Goal: Complete application form

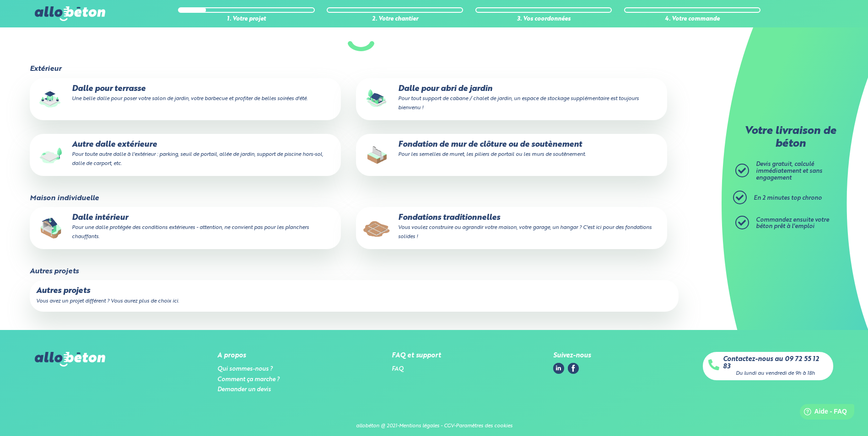
scroll to position [108, 0]
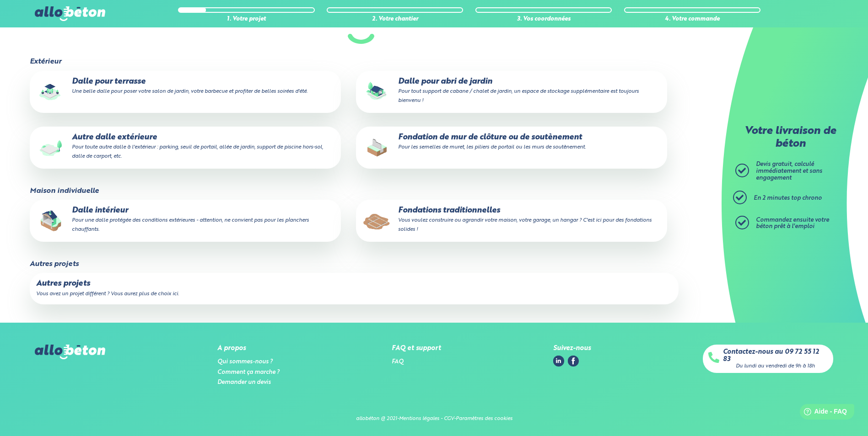
click at [84, 283] on p "Autres projets" at bounding box center [354, 283] width 636 height 9
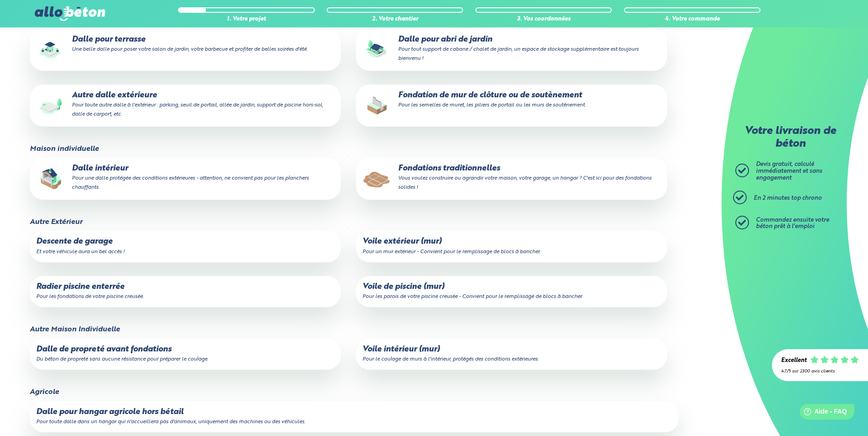
scroll to position [154, 0]
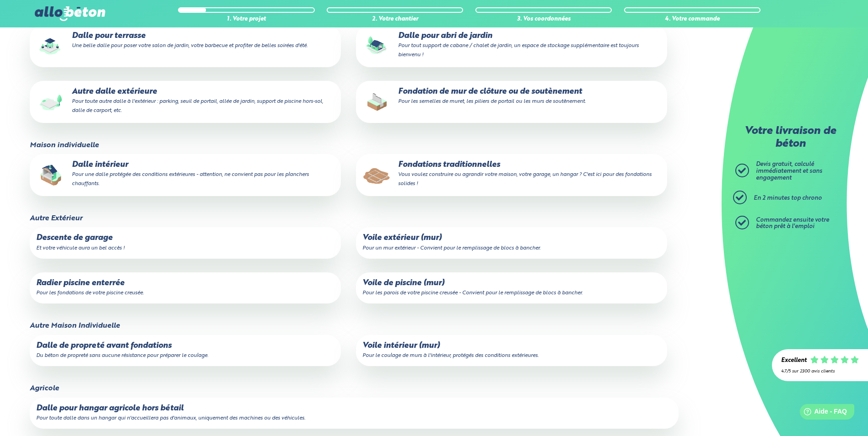
click at [397, 243] on p "Voile extérieur (mur) Pour un mur extérieur - Convient pour le remplissage de b…" at bounding box center [511, 243] width 298 height 18
click at [0, 0] on input "Voile extérieur (mur) Pour un mur extérieur - Convient pour le remplissage de b…" at bounding box center [0, 0] width 0 height 0
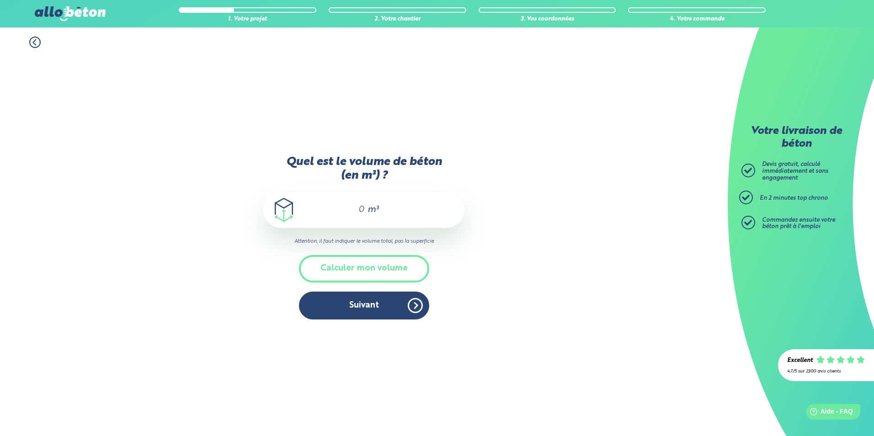
click at [359, 208] on input "Quel est le volume de béton (en m³) ?" at bounding box center [358, 209] width 16 height 11
type input "5"
click at [360, 303] on button "Suivant" at bounding box center [364, 306] width 130 height 28
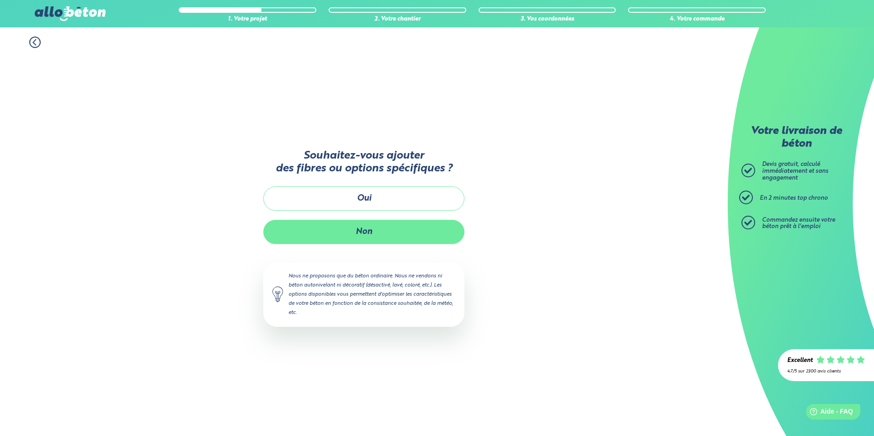
click at [353, 230] on button "Non" at bounding box center [363, 232] width 201 height 24
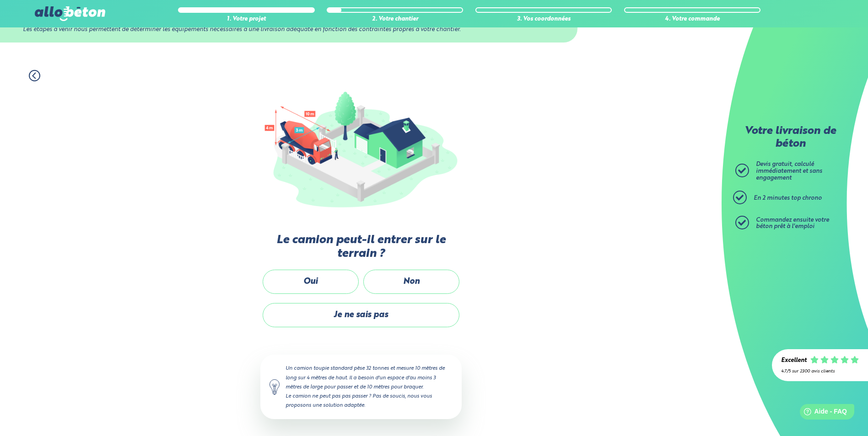
scroll to position [41, 0]
click at [342, 274] on label "Oui" at bounding box center [311, 281] width 96 height 24
click at [0, 0] on input "Oui" at bounding box center [0, 0] width 0 height 0
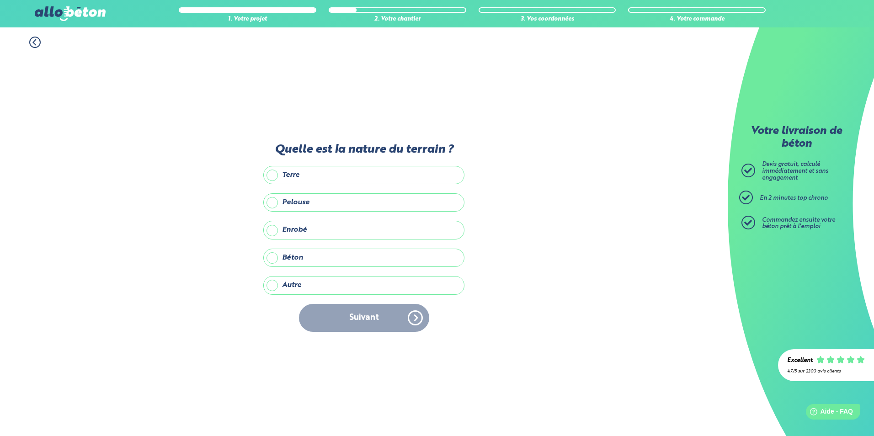
click at [271, 284] on label "Autre" at bounding box center [363, 285] width 201 height 18
click at [0, 0] on input "Autre" at bounding box center [0, 0] width 0 height 0
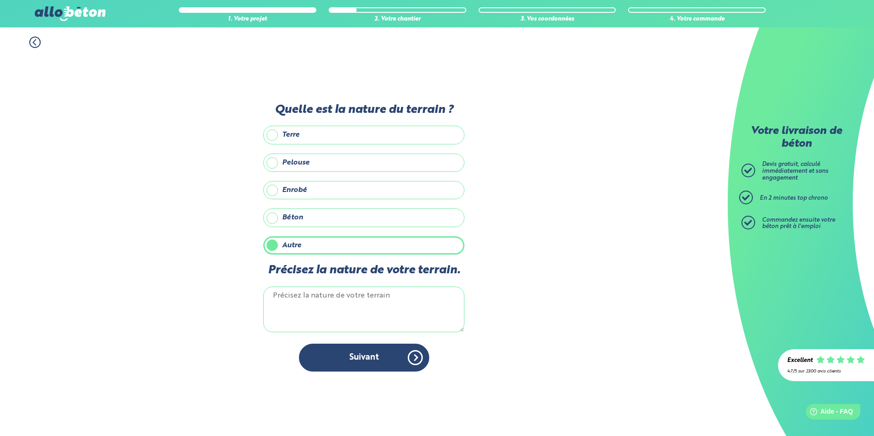
click at [277, 297] on textarea "Précisez la nature de votre terrain." at bounding box center [363, 310] width 201 height 46
type textarea "empierrer (cours de ferme)"
click at [350, 358] on button "Suivant" at bounding box center [364, 358] width 130 height 28
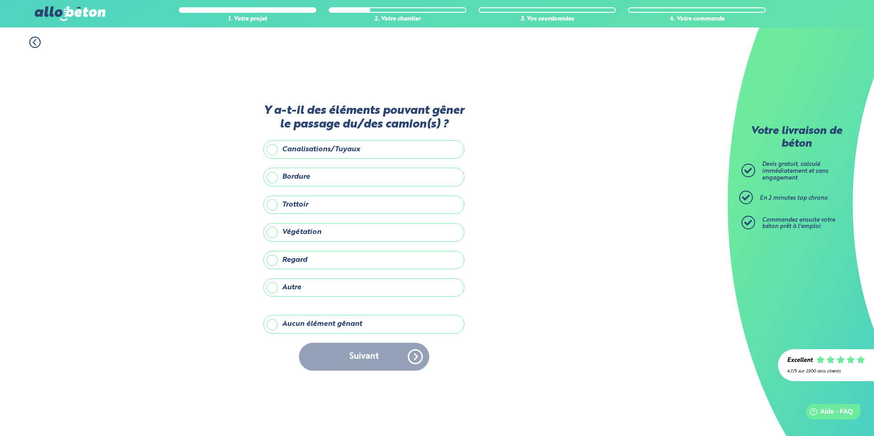
click at [274, 324] on label "Aucun élément gênant" at bounding box center [363, 324] width 201 height 18
click at [0, 0] on input "Aucun élément gênant" at bounding box center [0, 0] width 0 height 0
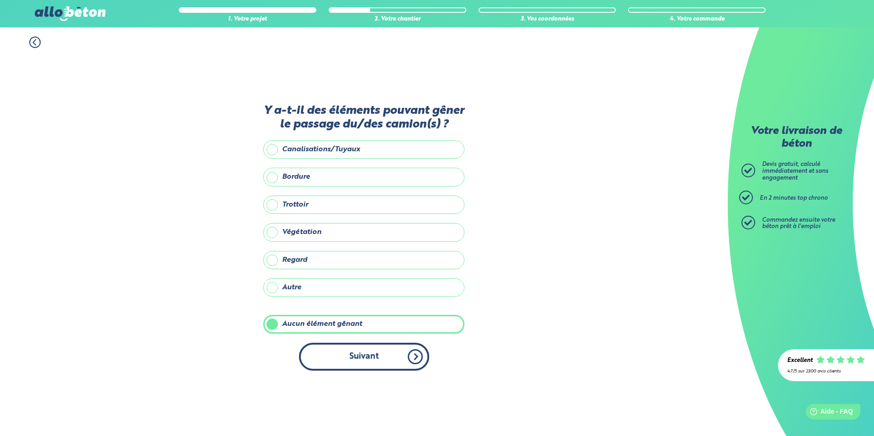
click at [349, 353] on button "Suivant" at bounding box center [364, 357] width 130 height 28
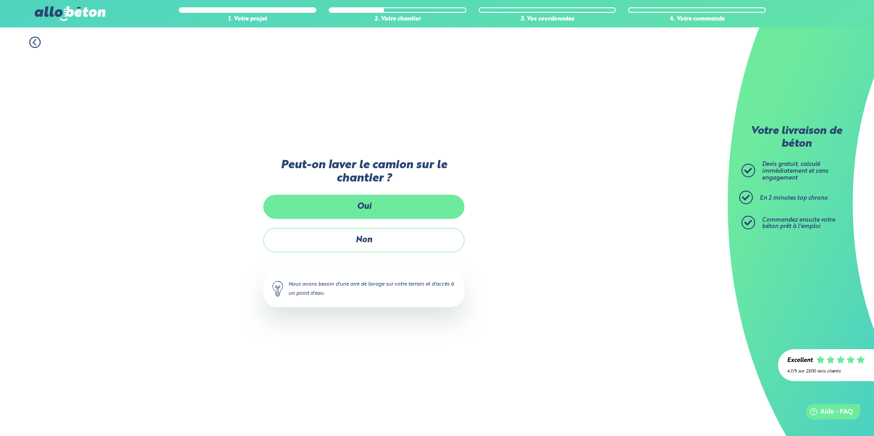
click at [373, 201] on label "Oui" at bounding box center [363, 207] width 201 height 24
click at [0, 0] on input "Oui" at bounding box center [0, 0] width 0 height 0
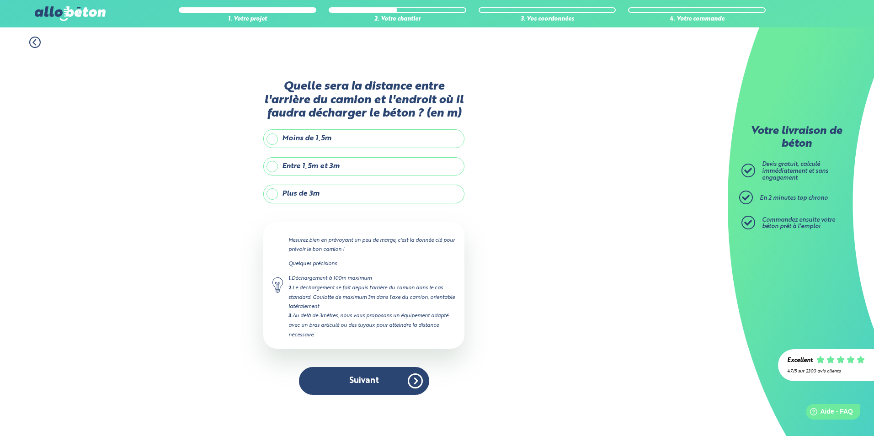
click at [275, 166] on label "Entre 1,5m et 3m" at bounding box center [363, 166] width 201 height 18
click at [0, 0] on input "Entre 1,5m et 3m" at bounding box center [0, 0] width 0 height 0
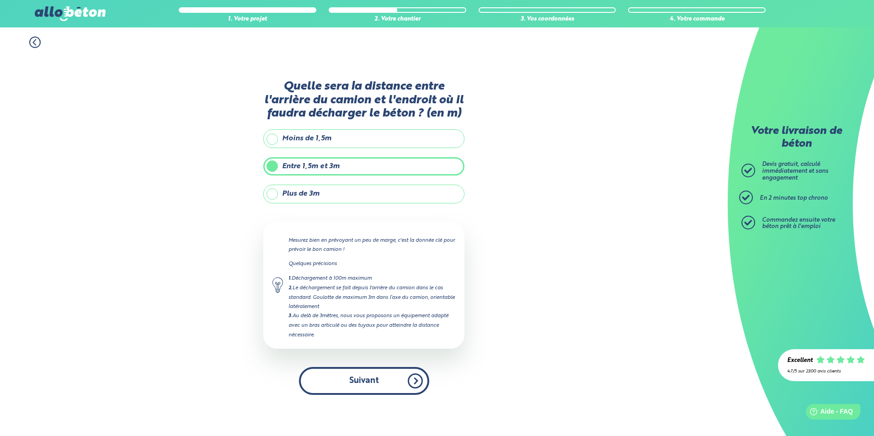
click at [348, 375] on button "Suivant" at bounding box center [364, 381] width 130 height 28
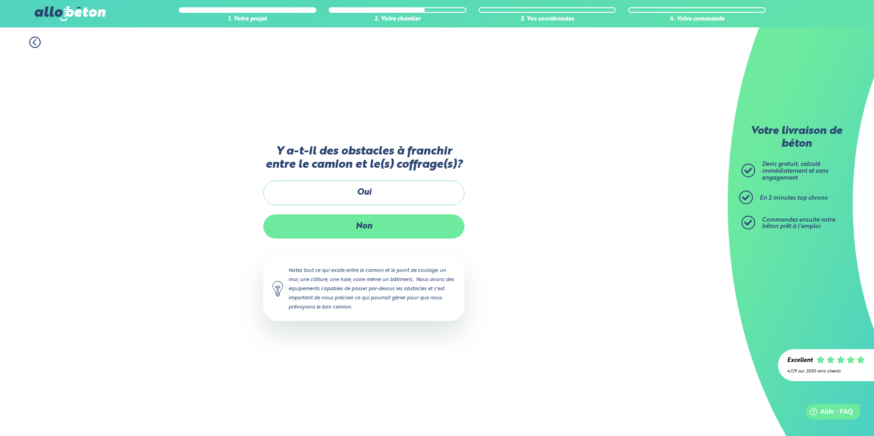
click at [343, 223] on label "Non" at bounding box center [363, 226] width 201 height 24
click at [0, 0] on input "Non" at bounding box center [0, 0] width 0 height 0
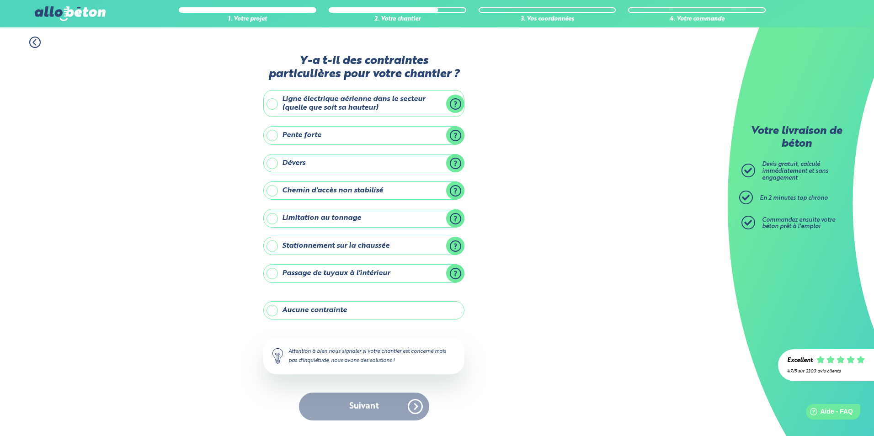
click at [271, 312] on label "Aucune contrainte" at bounding box center [363, 310] width 201 height 18
click at [0, 0] on input "Aucune contrainte" at bounding box center [0, 0] width 0 height 0
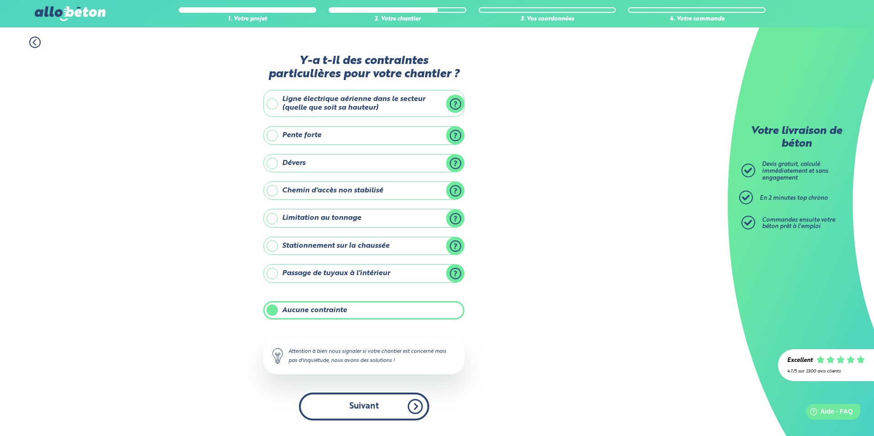
click at [332, 402] on button "Suivant" at bounding box center [364, 407] width 130 height 28
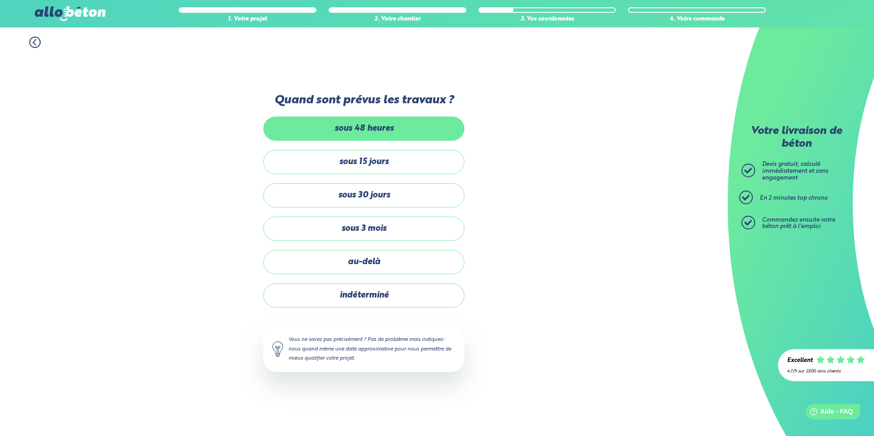
click at [327, 133] on label "sous 48 heures" at bounding box center [363, 129] width 201 height 24
click at [0, 0] on input "sous 48 heures" at bounding box center [0, 0] width 0 height 0
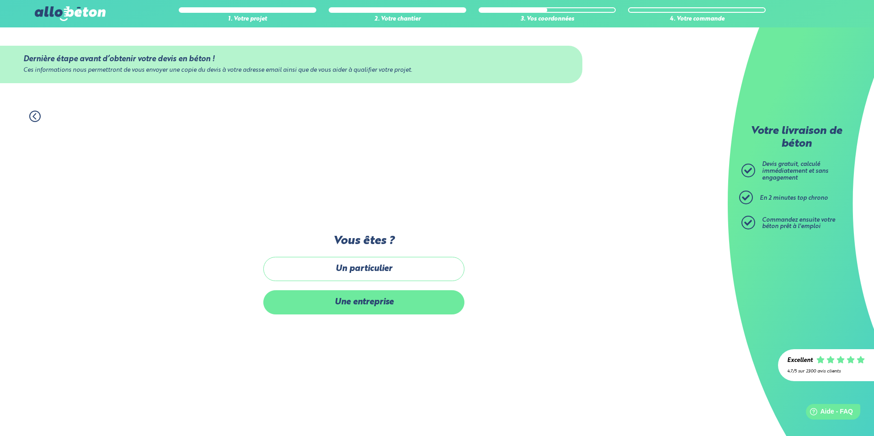
click at [355, 307] on label "Une entreprise" at bounding box center [363, 302] width 201 height 24
click at [0, 0] on input "Une entreprise" at bounding box center [0, 0] width 0 height 0
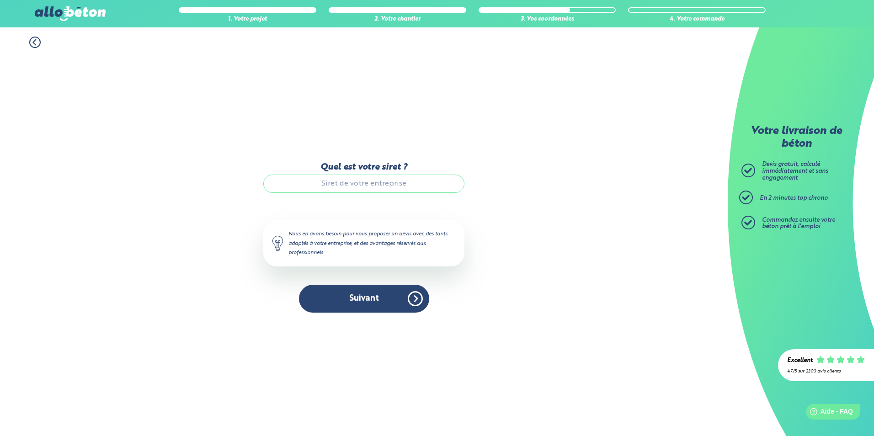
click at [339, 186] on input "Quel est votre siret ?" at bounding box center [363, 184] width 201 height 18
click at [382, 303] on button "Suivant" at bounding box center [364, 299] width 130 height 28
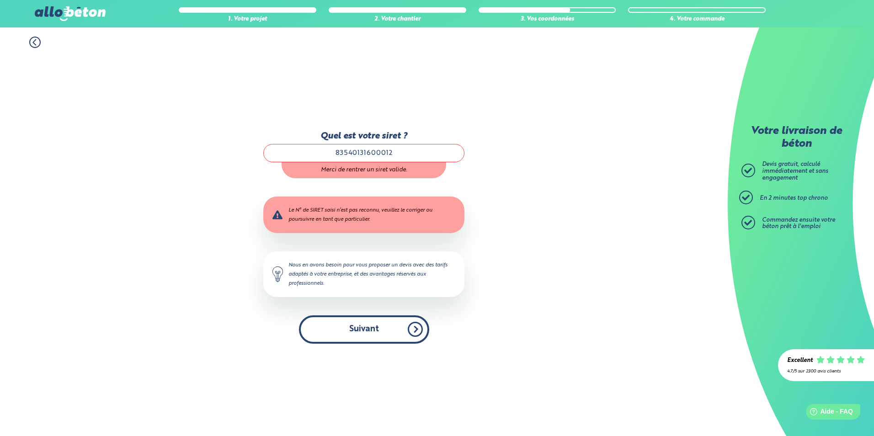
type input "83540131600012"
click at [377, 332] on button "Suivant" at bounding box center [364, 330] width 130 height 28
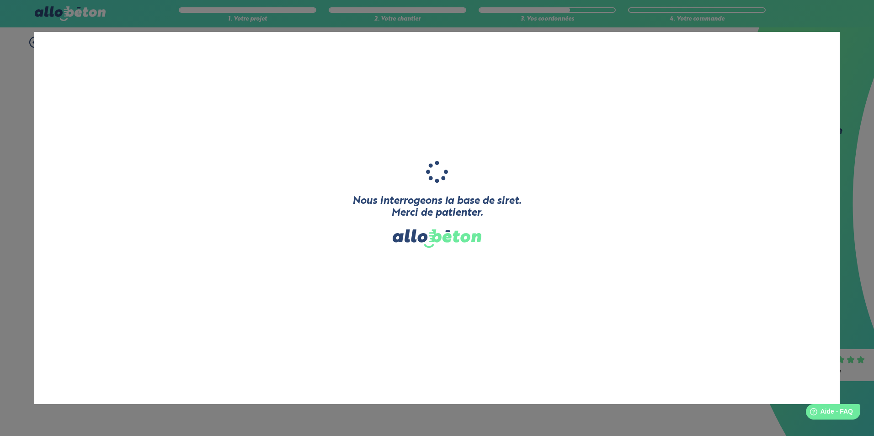
type input "JLG-TP"
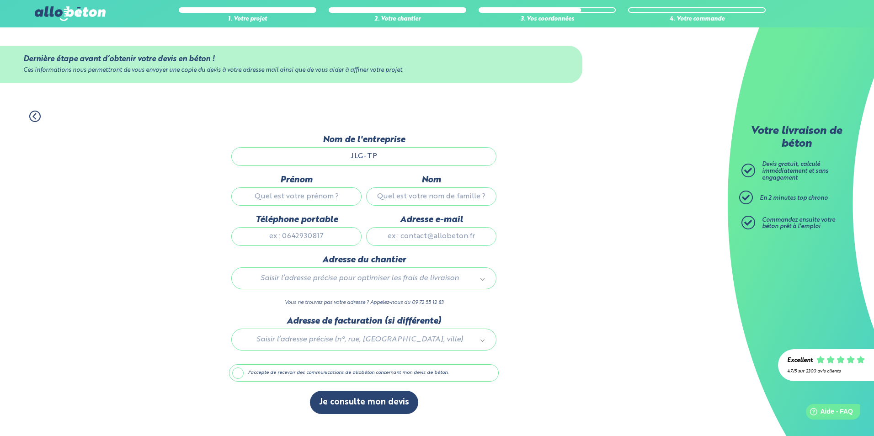
click at [302, 195] on input "Prénom" at bounding box center [296, 197] width 130 height 18
type input "[PERSON_NAME]"
type input "Gillard"
type input "0771735979"
type input "[EMAIL_ADDRESS][DOMAIN_NAME]"
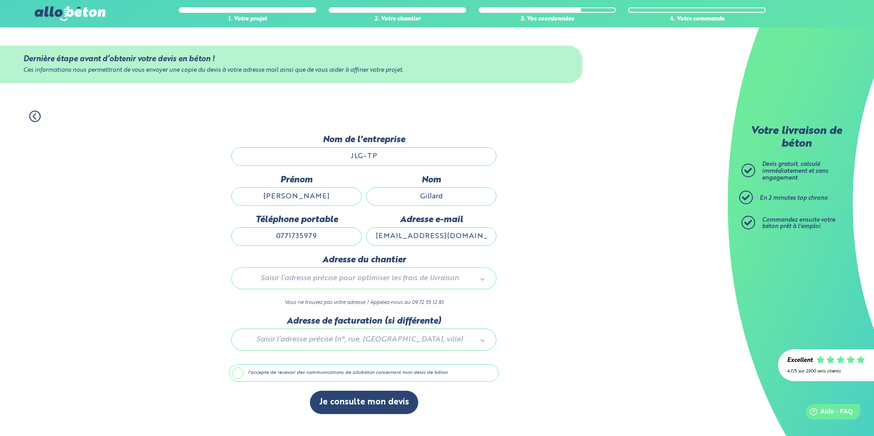
type input "36, Rue du Prieuré"
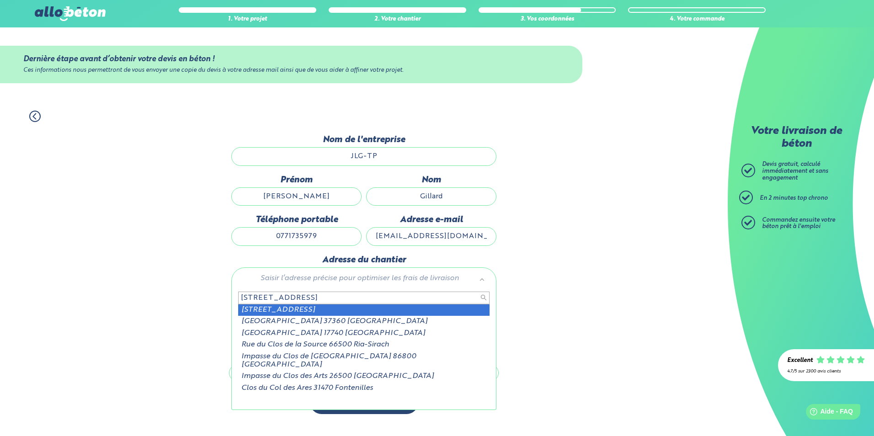
type input "[STREET_ADDRESS]"
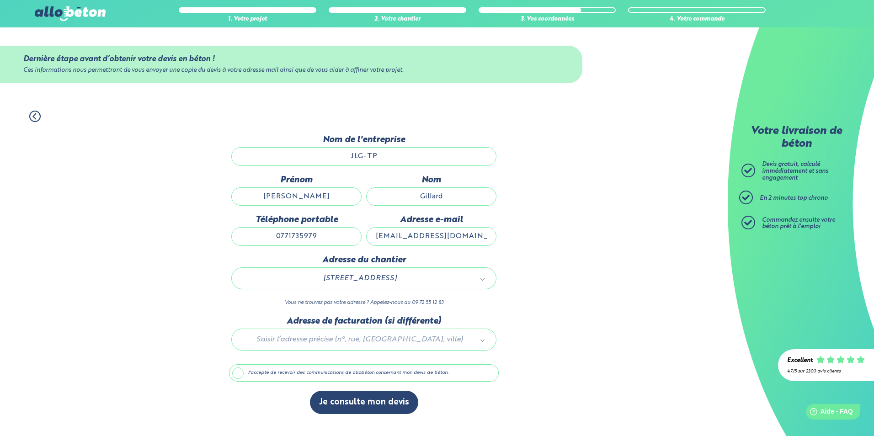
click at [324, 336] on div at bounding box center [364, 337] width 270 height 43
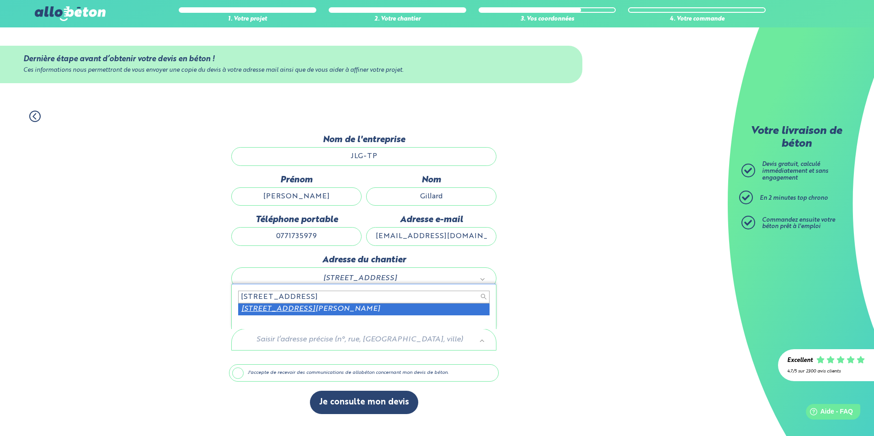
type input "[STREET_ADDRESS]"
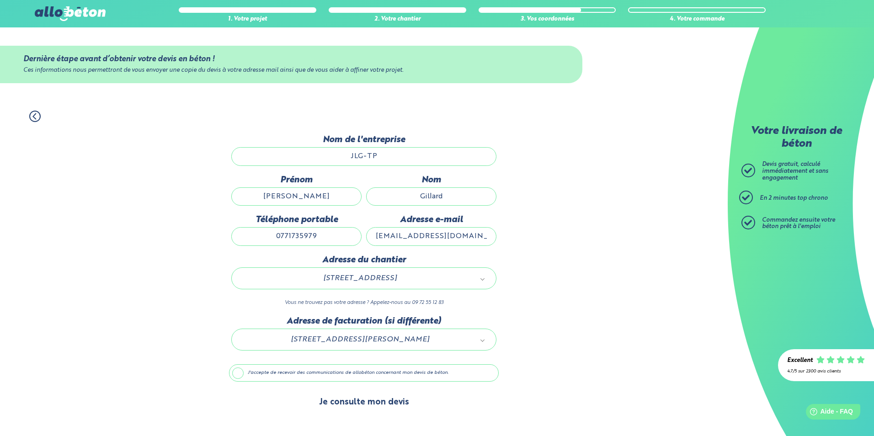
click at [335, 397] on button "Je consulte mon devis" at bounding box center [364, 402] width 108 height 23
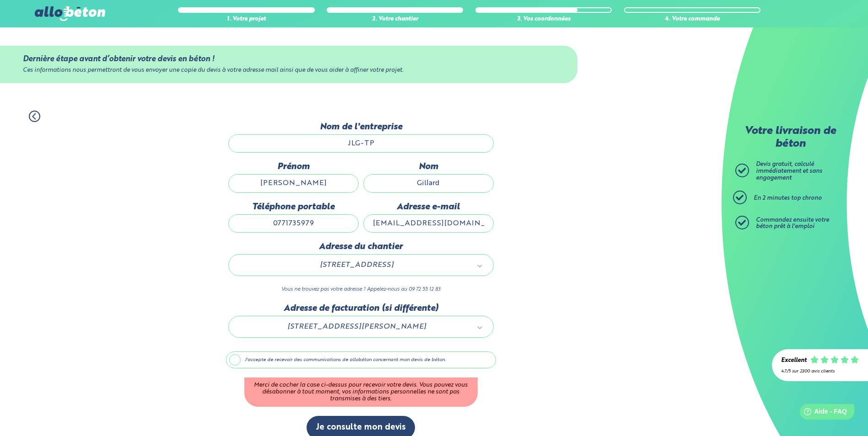
click at [240, 360] on label "J'accepte de recevoir des communications de allobéton concernant mon devis de b…" at bounding box center [361, 360] width 270 height 17
click at [0, 0] on input "J'accepte de recevoir des communications de allobéton concernant mon devis de b…" at bounding box center [0, 0] width 0 height 0
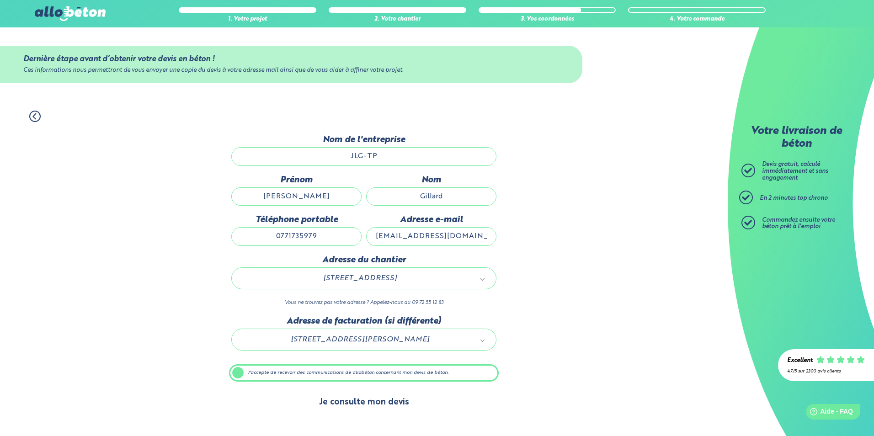
click at [344, 409] on button "Je consulte mon devis" at bounding box center [364, 402] width 108 height 23
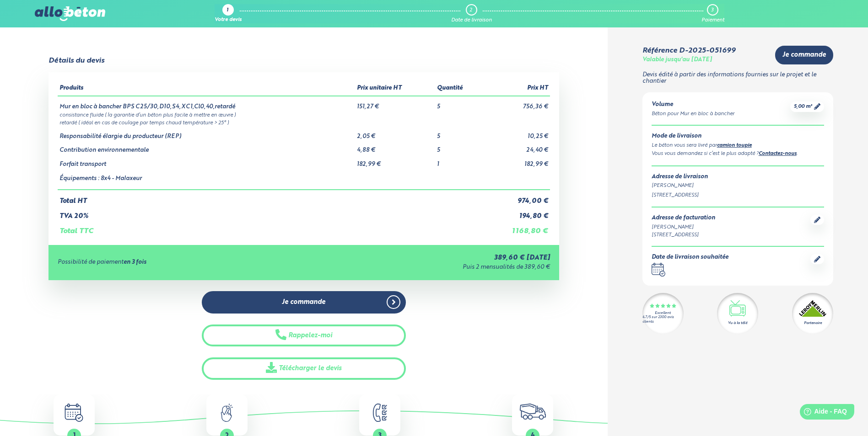
click at [788, 154] on link "Contactez-nous" at bounding box center [777, 153] width 38 height 5
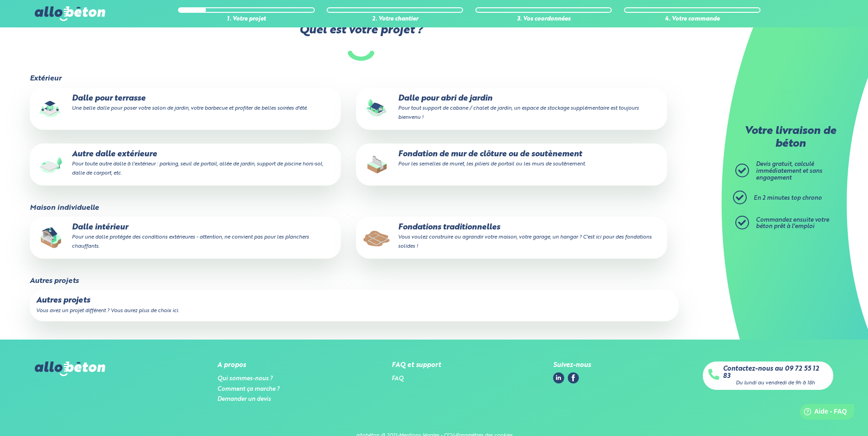
scroll to position [46, 0]
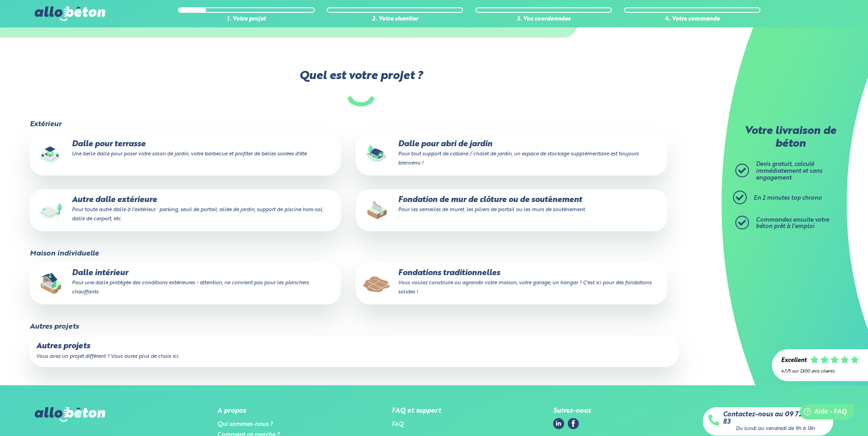
click at [670, 10] on div at bounding box center [692, 9] width 136 height 5
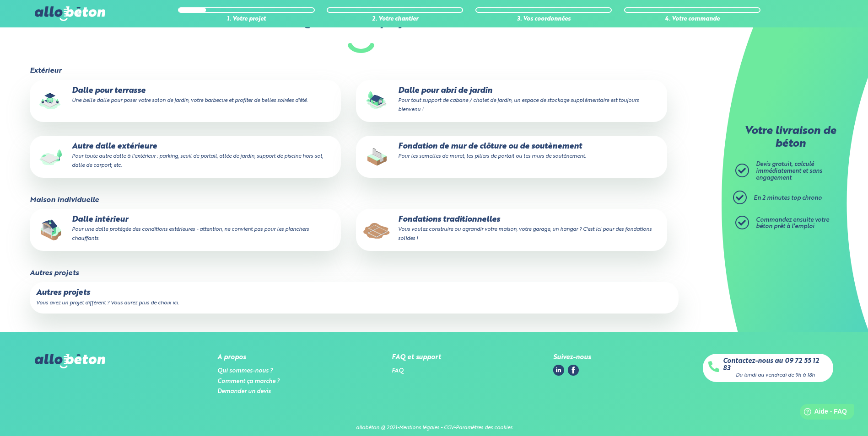
scroll to position [108, 0]
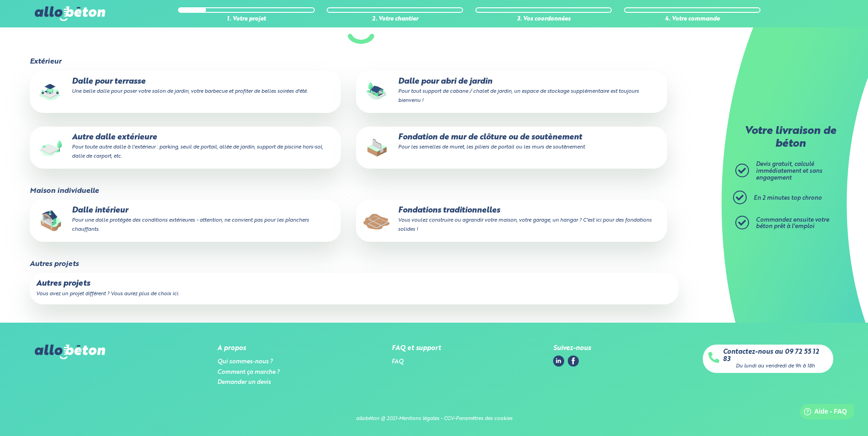
click at [113, 281] on p "Autres projets" at bounding box center [354, 283] width 636 height 9
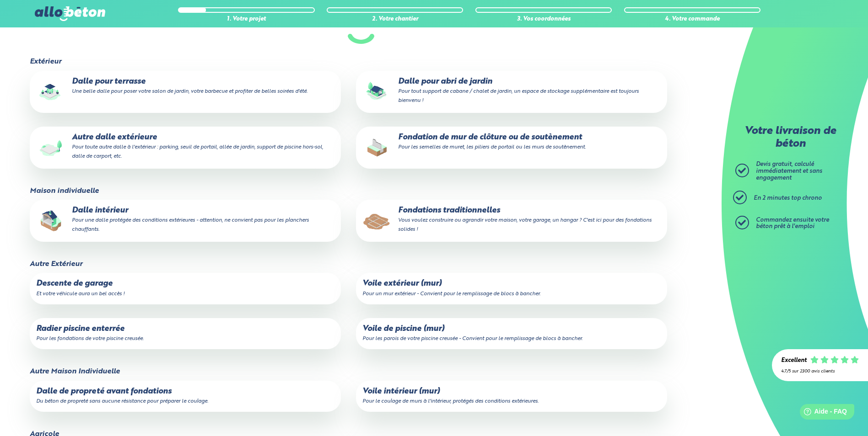
click at [424, 293] on small "Pour un mur extérieur - Convient pour le remplissage de blocs à bancher." at bounding box center [451, 293] width 178 height 5
click at [0, 0] on input "Voile extérieur (mur) Pour un mur extérieur - Convient pour le remplissage de b…" at bounding box center [0, 0] width 0 height 0
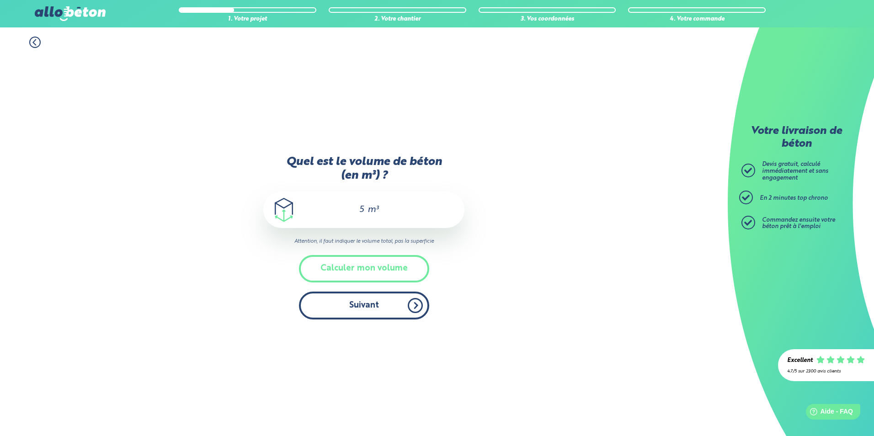
click at [360, 303] on button "Suivant" at bounding box center [364, 306] width 130 height 28
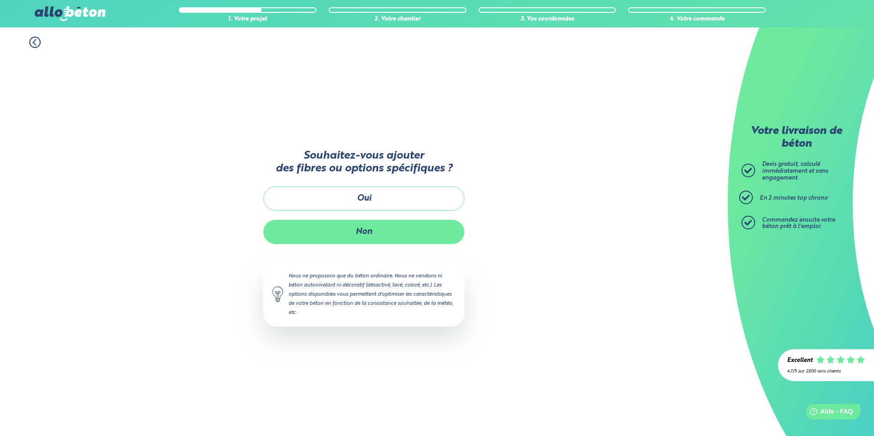
click at [363, 229] on button "Non" at bounding box center [363, 232] width 201 height 24
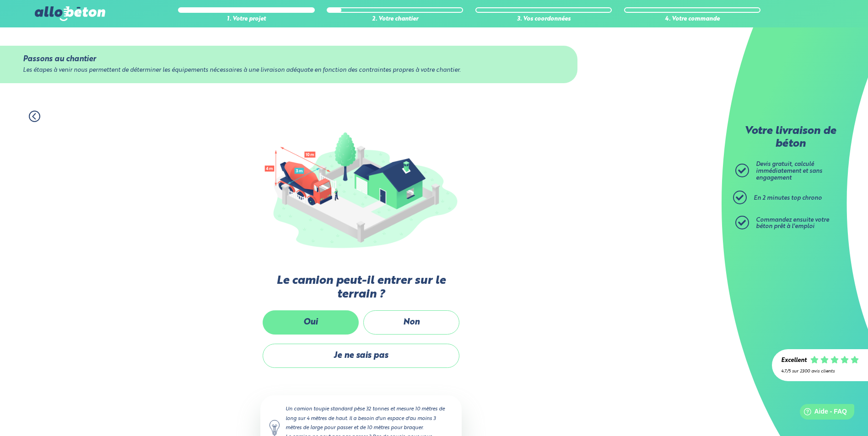
click at [347, 323] on label "Oui" at bounding box center [311, 323] width 96 height 24
click at [0, 0] on input "Oui" at bounding box center [0, 0] width 0 height 0
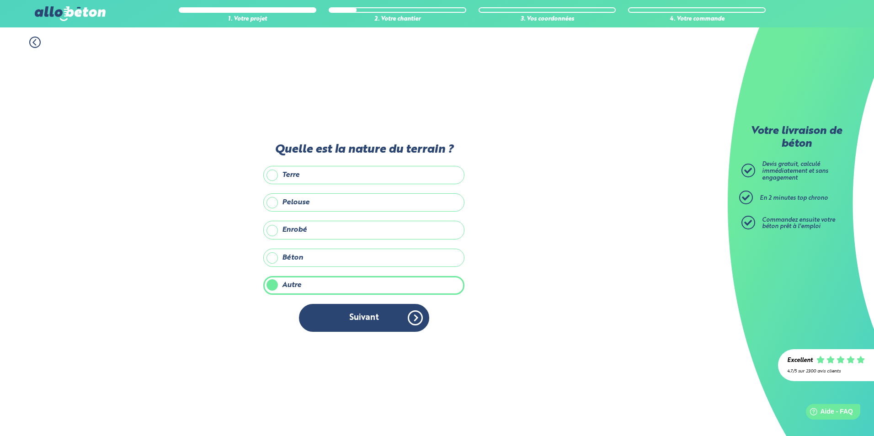
click at [345, 285] on label "Autre" at bounding box center [363, 285] width 201 height 18
click at [0, 0] on input "Autre" at bounding box center [0, 0] width 0 height 0
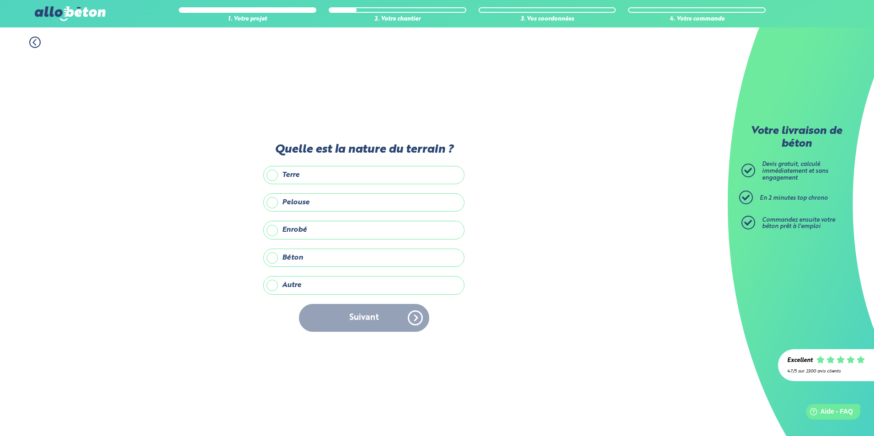
click at [275, 287] on label "Autre" at bounding box center [363, 285] width 201 height 18
click at [0, 0] on input "Autre" at bounding box center [0, 0] width 0 height 0
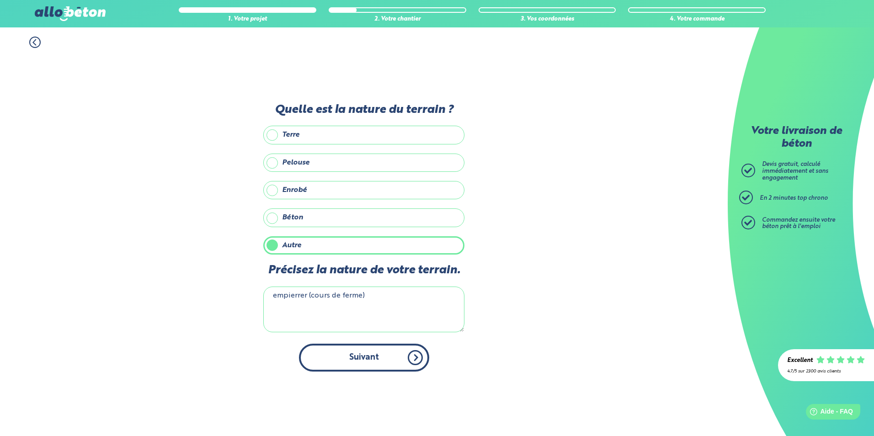
click at [365, 355] on button "Suivant" at bounding box center [364, 358] width 130 height 28
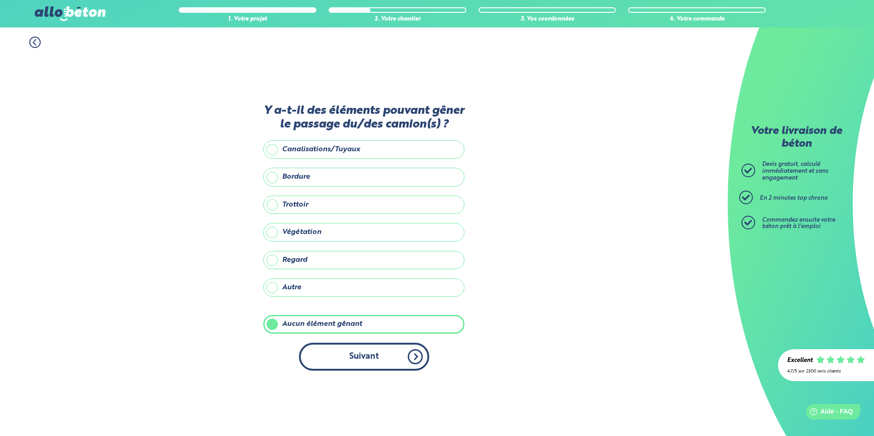
click at [337, 348] on button "Suivant" at bounding box center [364, 357] width 130 height 28
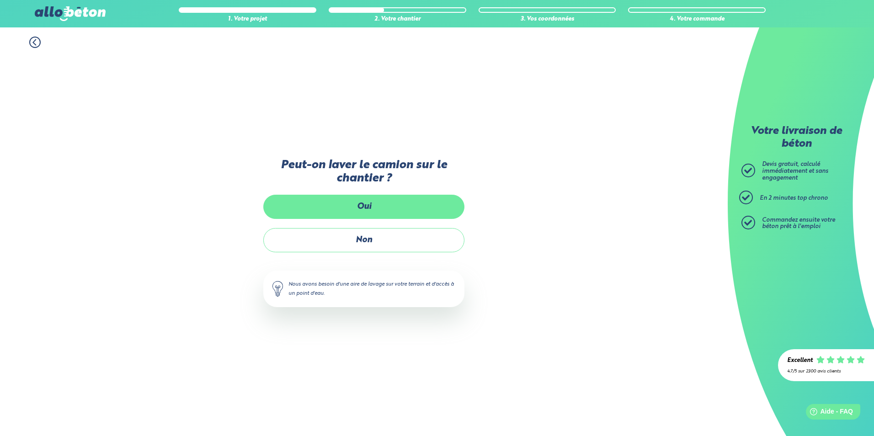
click at [358, 214] on label "Oui" at bounding box center [363, 207] width 201 height 24
click at [0, 0] on input "Oui" at bounding box center [0, 0] width 0 height 0
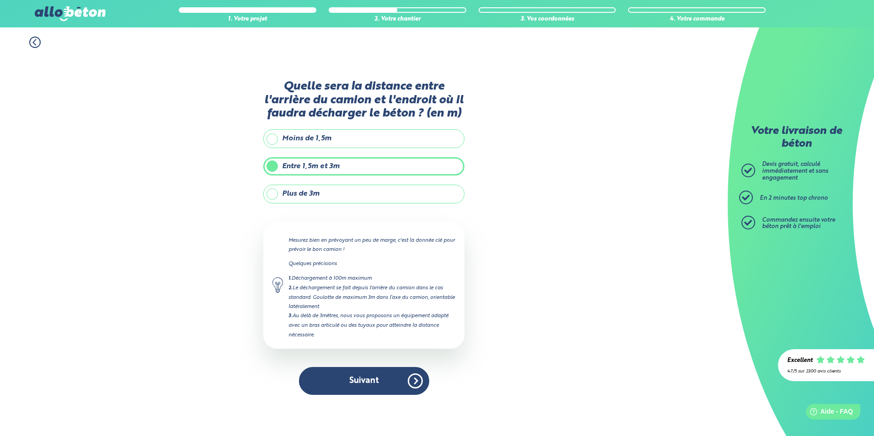
click at [274, 195] on label "Plus de 3m" at bounding box center [363, 194] width 201 height 18
click at [0, 0] on input "Plus de 3m" at bounding box center [0, 0] width 0 height 0
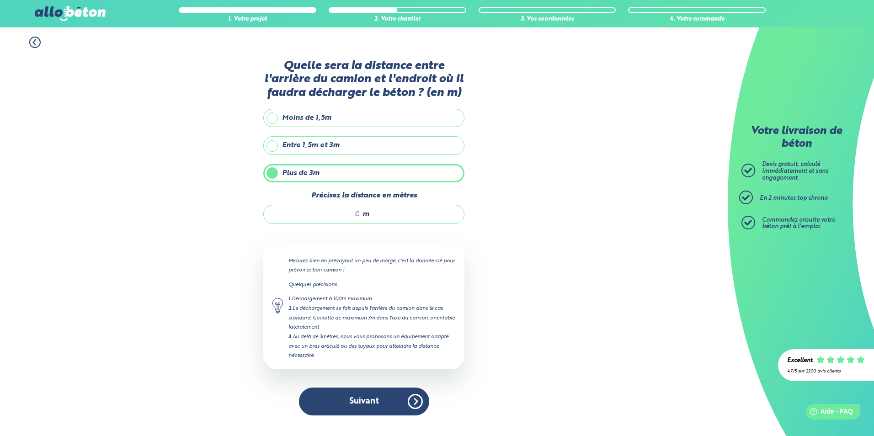
click at [346, 216] on input "Précisez la distance en mètres" at bounding box center [316, 214] width 87 height 9
type input "4"
click at [376, 396] on button "Suivant" at bounding box center [364, 402] width 130 height 28
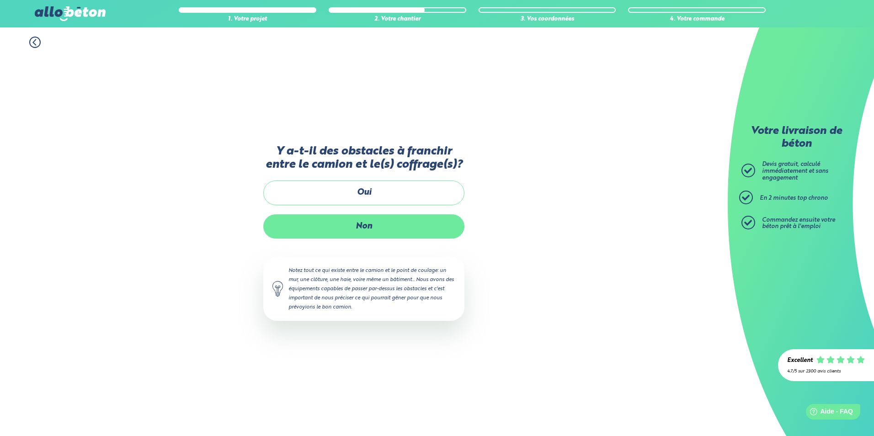
click at [346, 227] on label "Non" at bounding box center [363, 226] width 201 height 24
click at [0, 0] on input "Non" at bounding box center [0, 0] width 0 height 0
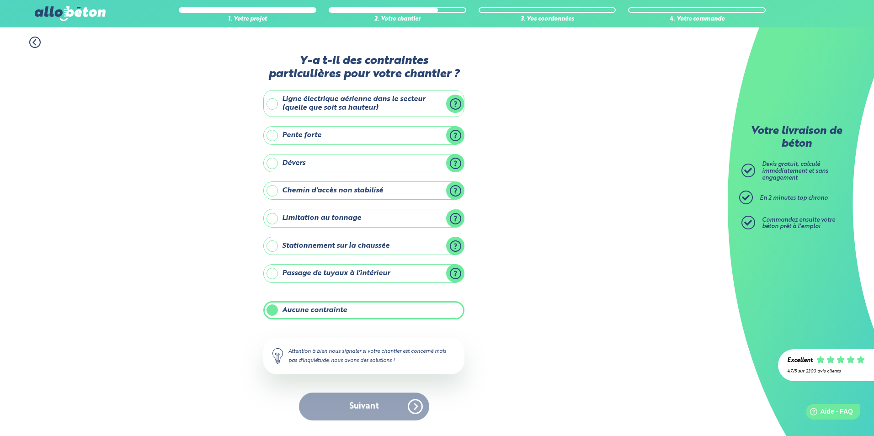
click at [364, 405] on div "Suivant" at bounding box center [363, 407] width 201 height 28
click at [270, 309] on label "Aucune contrainte" at bounding box center [363, 310] width 201 height 18
click at [0, 0] on input "Aucune contrainte" at bounding box center [0, 0] width 0 height 0
click at [275, 314] on label "Aucune contrainte" at bounding box center [363, 310] width 201 height 18
click at [0, 0] on input "Aucune contrainte" at bounding box center [0, 0] width 0 height 0
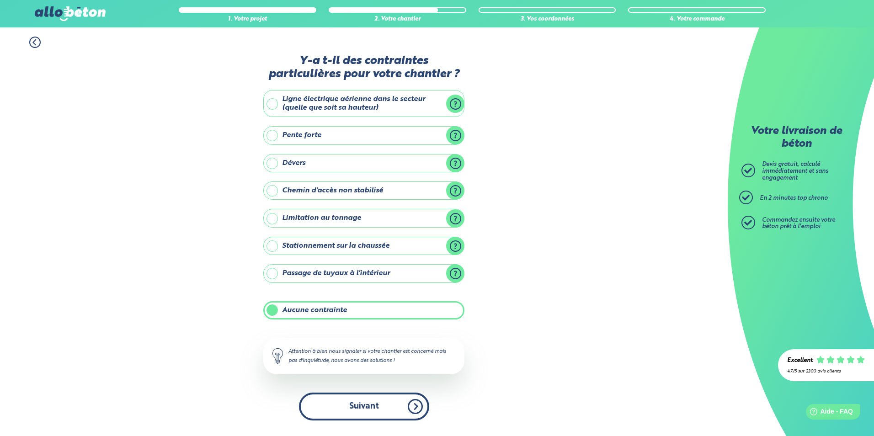
click at [353, 412] on button "Suivant" at bounding box center [364, 407] width 130 height 28
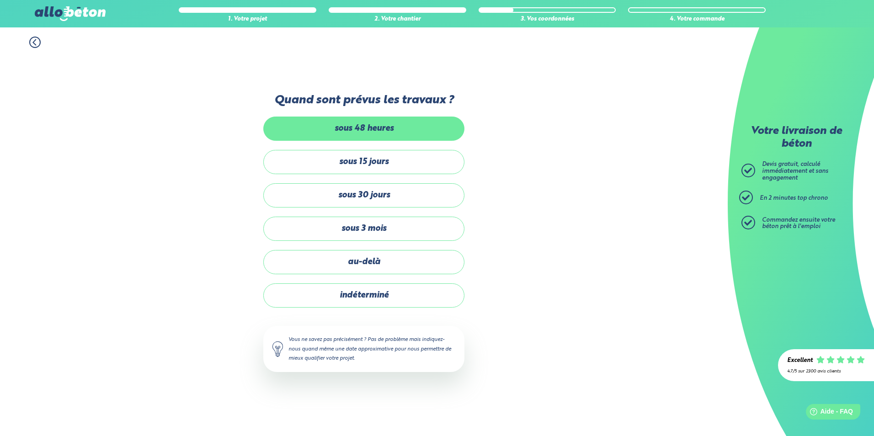
click at [322, 126] on label "sous 48 heures" at bounding box center [363, 129] width 201 height 24
click at [0, 0] on input "sous 48 heures" at bounding box center [0, 0] width 0 height 0
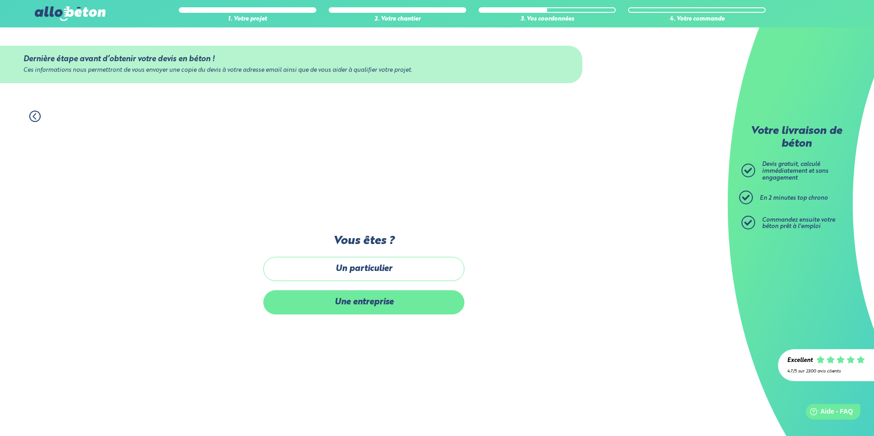
click at [354, 301] on label "Une entreprise" at bounding box center [363, 302] width 201 height 24
click at [0, 0] on input "Une entreprise" at bounding box center [0, 0] width 0 height 0
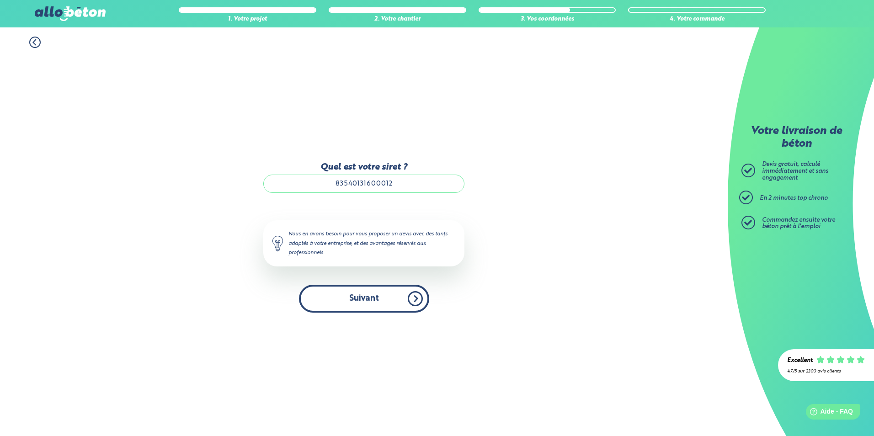
click at [353, 299] on button "Suivant" at bounding box center [364, 299] width 130 height 28
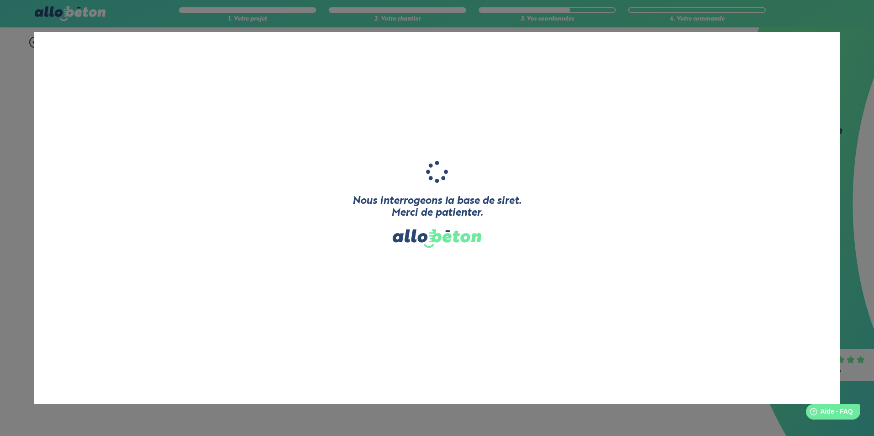
type input "JLG-TP"
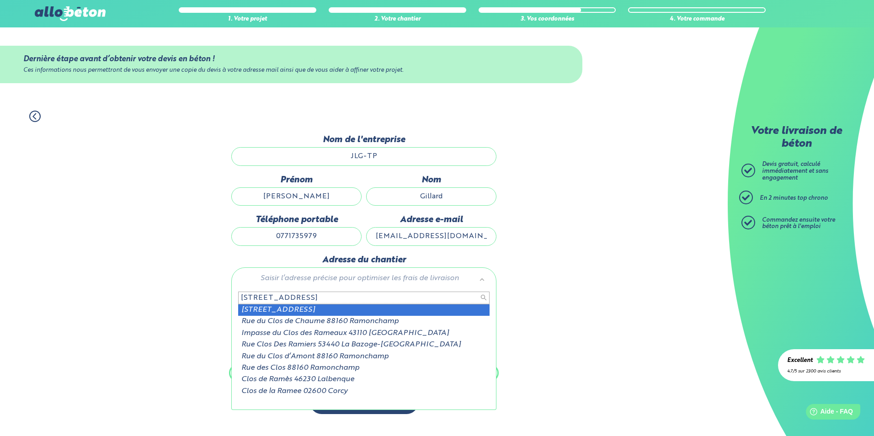
type input "[STREET_ADDRESS]"
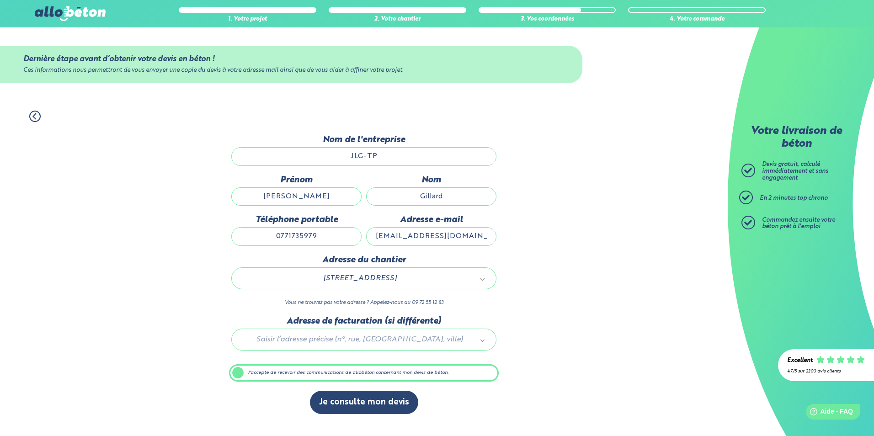
click at [303, 340] on div at bounding box center [364, 337] width 270 height 43
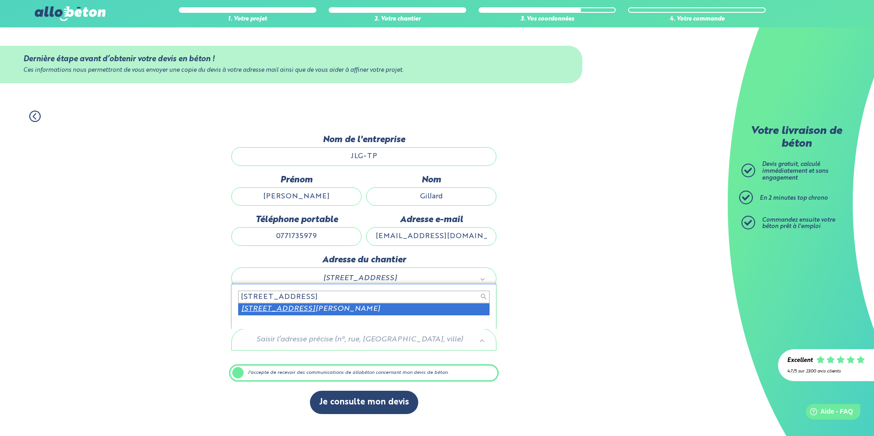
click at [356, 303] on input "[STREET_ADDRESS]" at bounding box center [364, 297] width 252 height 13
type input "[STREET_ADDRESS]"
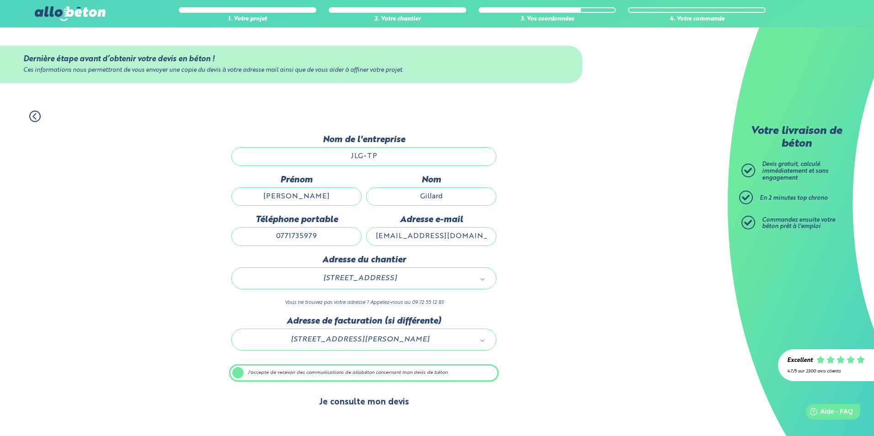
click at [368, 399] on button "Je consulte mon devis" at bounding box center [364, 402] width 108 height 23
click at [238, 370] on label "J'accepte de recevoir des communications de allobéton concernant mon devis de b…" at bounding box center [364, 372] width 270 height 17
click at [0, 0] on input "J'accepte de recevoir des communications de allobéton concernant mon devis de b…" at bounding box center [0, 0] width 0 height 0
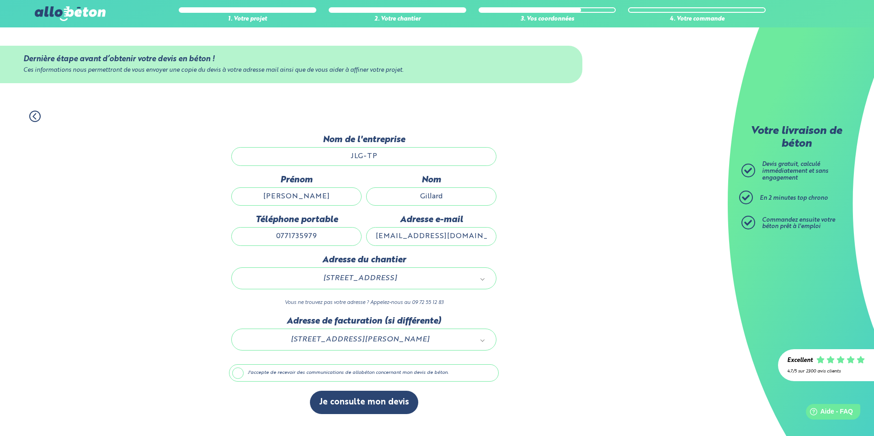
click at [236, 371] on label "J'accepte de recevoir des communications de allobéton concernant mon devis de b…" at bounding box center [364, 372] width 270 height 17
click at [0, 0] on input "J'accepte de recevoir des communications de allobéton concernant mon devis de b…" at bounding box center [0, 0] width 0 height 0
click at [234, 374] on label "J'accepte de recevoir des communications de allobéton concernant mon devis de b…" at bounding box center [364, 372] width 270 height 17
click at [0, 0] on input "J'accepte de recevoir des communications de allobéton concernant mon devis de b…" at bounding box center [0, 0] width 0 height 0
click at [237, 377] on label "J'accepte de recevoir des communications de allobéton concernant mon devis de b…" at bounding box center [364, 372] width 270 height 17
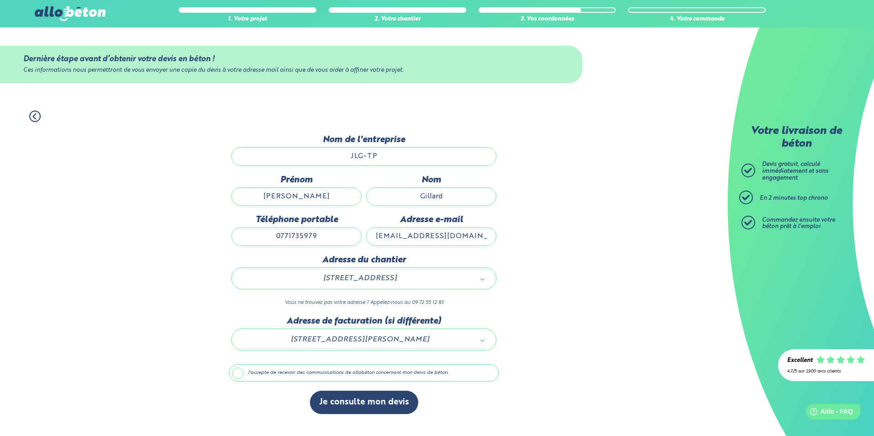
click at [0, 0] on input "J'accepte de recevoir des communications de allobéton concernant mon devis de b…" at bounding box center [0, 0] width 0 height 0
click at [35, 118] on icon at bounding box center [34, 115] width 3 height 5
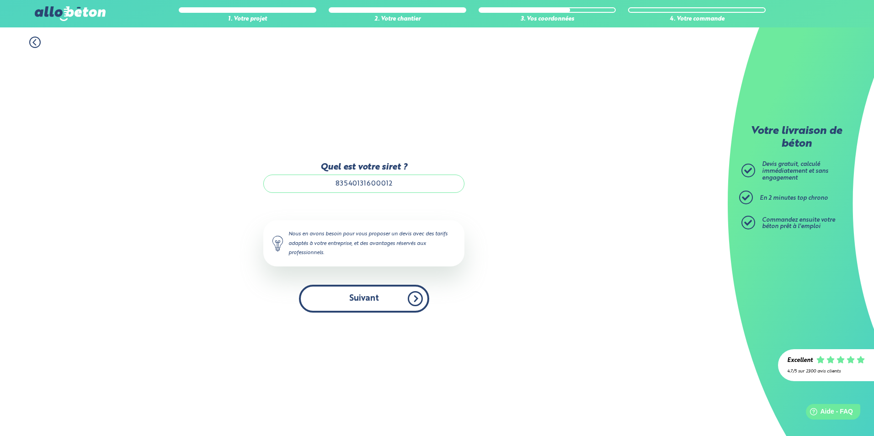
click at [358, 299] on button "Suivant" at bounding box center [364, 299] width 130 height 28
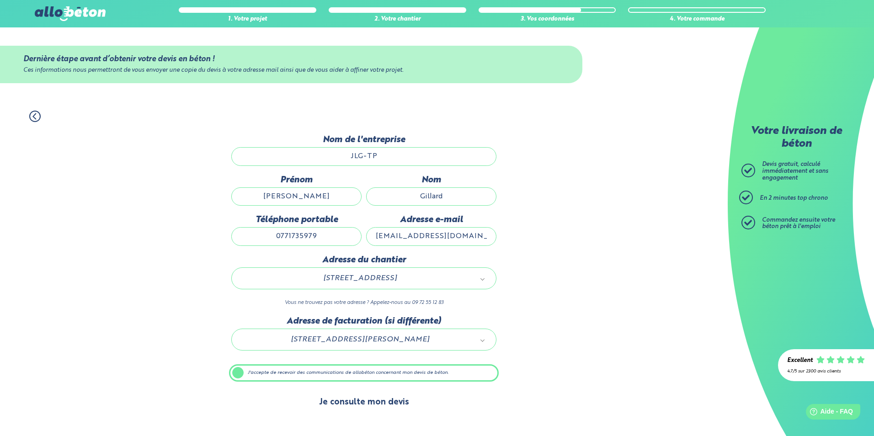
click at [352, 400] on button "Je consulte mon devis" at bounding box center [364, 402] width 108 height 23
click at [351, 402] on button "Je consulte mon devis" at bounding box center [364, 402] width 108 height 23
click at [359, 404] on button "Je consulte mon devis" at bounding box center [364, 402] width 108 height 23
click at [349, 402] on button "Je consulte mon devis" at bounding box center [364, 402] width 108 height 23
click at [38, 117] on icon at bounding box center [34, 116] width 11 height 11
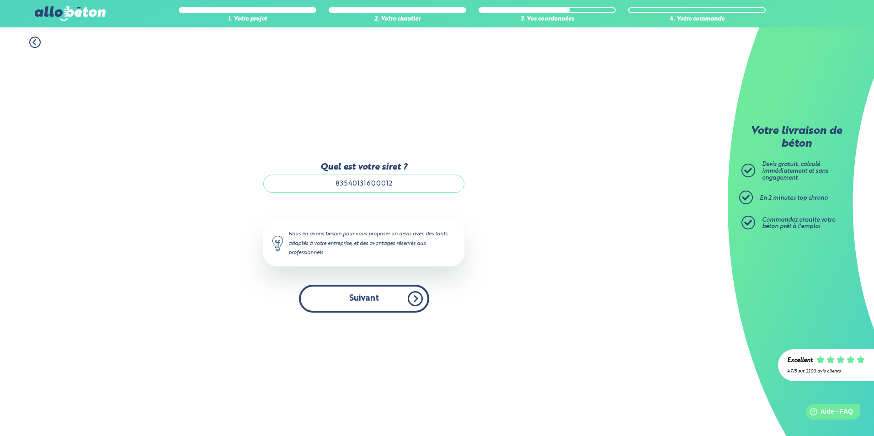
click at [322, 300] on button "Suivant" at bounding box center [364, 299] width 130 height 28
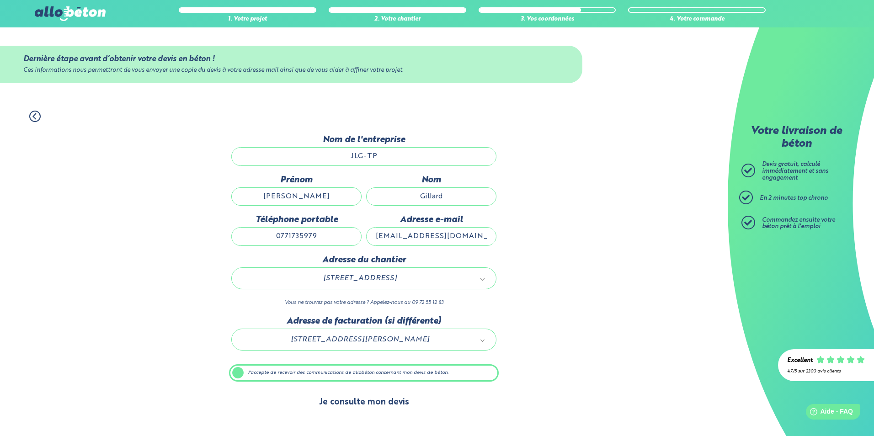
click at [352, 398] on button "Je consulte mon devis" at bounding box center [364, 402] width 108 height 23
click at [351, 401] on button "Je consulte mon devis" at bounding box center [364, 402] width 108 height 23
click at [342, 406] on button "Je consulte mon devis" at bounding box center [364, 402] width 108 height 23
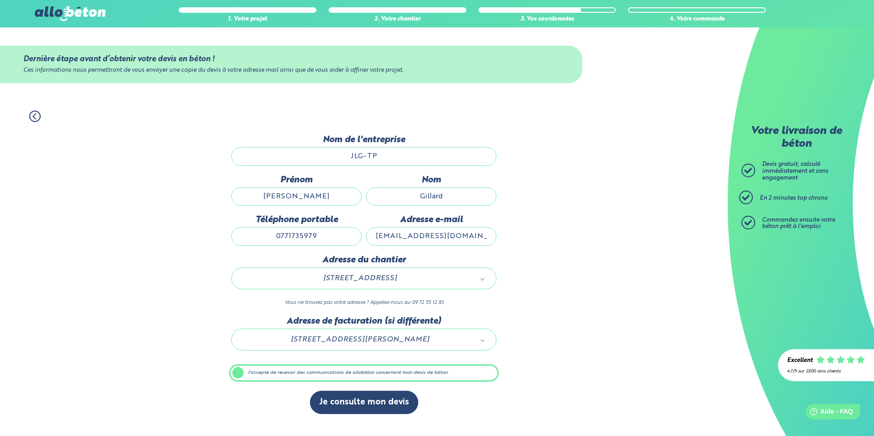
click at [567, 300] on div "1. Votre projet 2. Votre chantier 3. Vos coordonnées 4. Votre commande Dernière…" at bounding box center [364, 269] width 728 height 335
click at [374, 399] on button "Je consulte mon devis" at bounding box center [364, 402] width 108 height 23
click at [374, 400] on button "Je consulte mon devis" at bounding box center [364, 402] width 108 height 23
click at [31, 116] on icon at bounding box center [34, 116] width 11 height 11
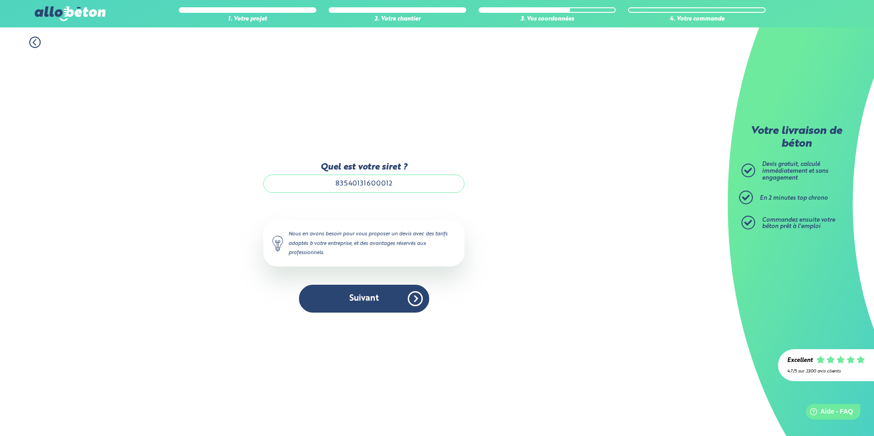
click at [33, 43] on icon at bounding box center [34, 42] width 3 height 5
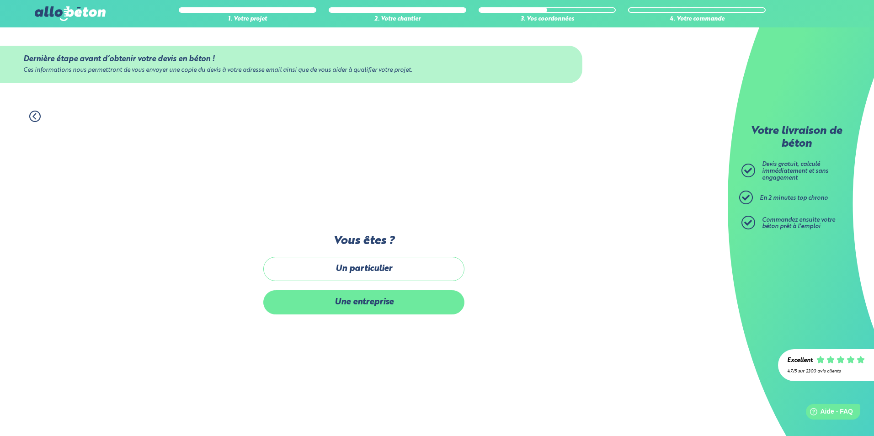
click at [341, 312] on label "Une entreprise" at bounding box center [363, 302] width 201 height 24
click at [0, 0] on input "Une entreprise" at bounding box center [0, 0] width 0 height 0
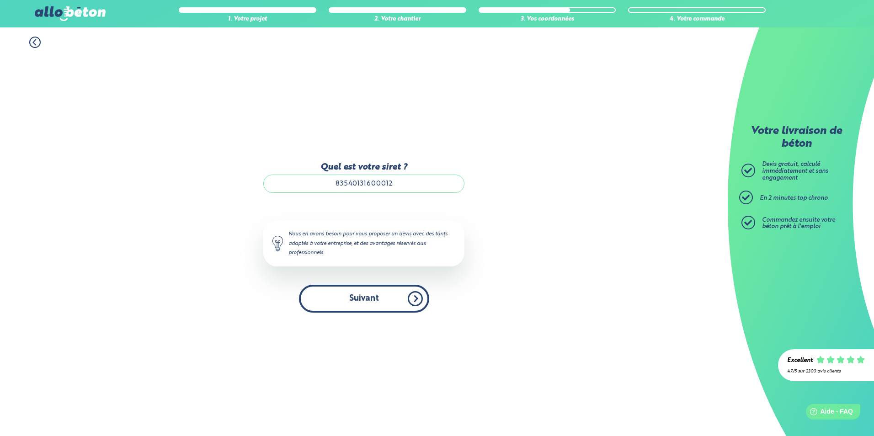
click at [406, 295] on button "Suivant" at bounding box center [364, 299] width 130 height 28
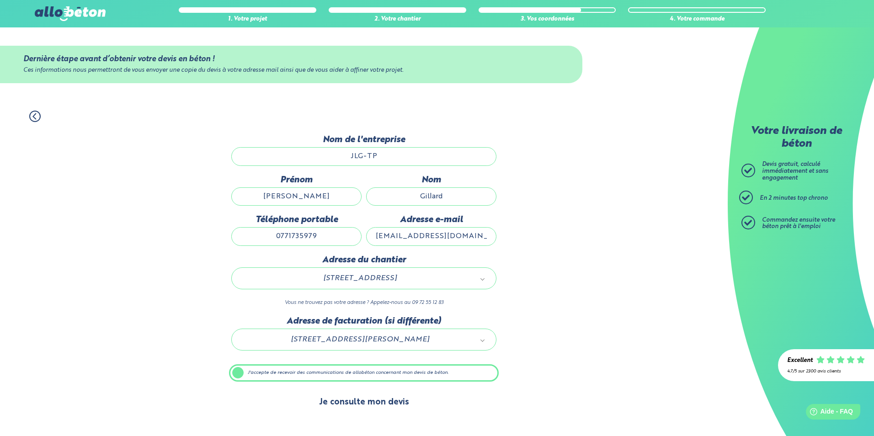
click at [383, 399] on button "Je consulte mon devis" at bounding box center [364, 402] width 108 height 23
click at [358, 407] on button "Je consulte mon devis" at bounding box center [364, 402] width 108 height 23
click at [339, 396] on button "Je consulte mon devis" at bounding box center [364, 402] width 108 height 23
click at [342, 400] on button "Je consulte mon devis" at bounding box center [364, 402] width 108 height 23
click at [38, 116] on icon at bounding box center [34, 116] width 11 height 11
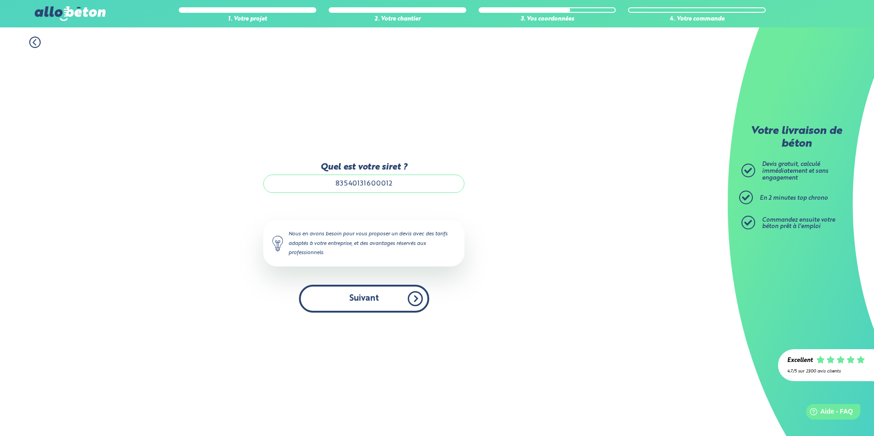
click at [376, 299] on button "Suivant" at bounding box center [364, 299] width 130 height 28
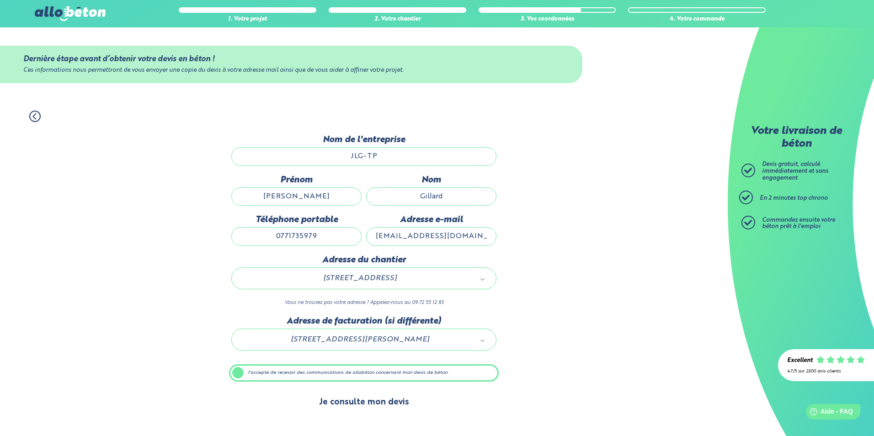
click at [377, 400] on button "Je consulte mon devis" at bounding box center [364, 402] width 108 height 23
click at [380, 402] on button "Je consulte mon devis" at bounding box center [364, 402] width 108 height 23
click at [380, 403] on button "Je consulte mon devis" at bounding box center [364, 402] width 108 height 23
click at [360, 399] on button "Je consulte mon devis" at bounding box center [364, 402] width 108 height 23
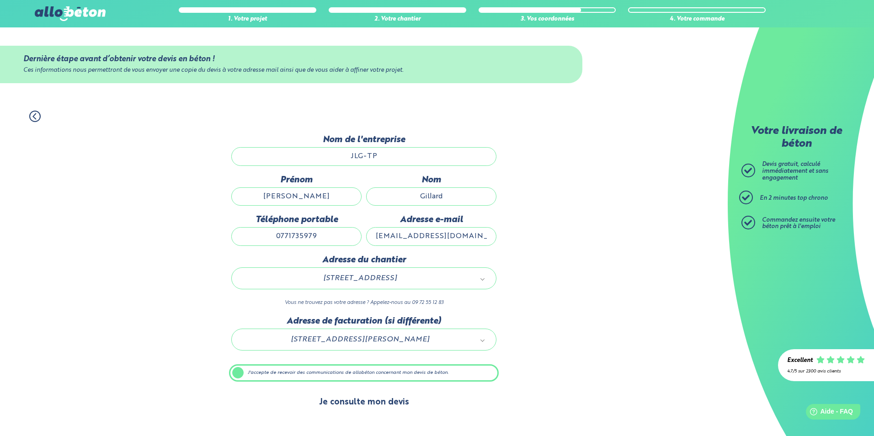
click at [360, 399] on button "Je consulte mon devis" at bounding box center [364, 402] width 108 height 23
